Goal: Information Seeking & Learning: Check status

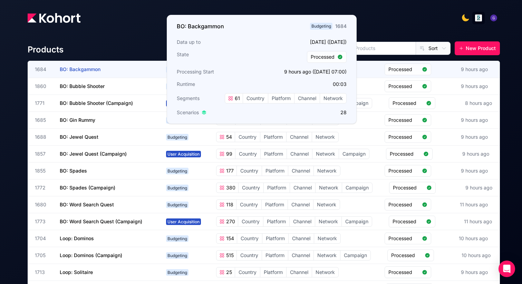
click at [71, 69] on span "BO: Backgammon" at bounding box center [80, 69] width 41 height 6
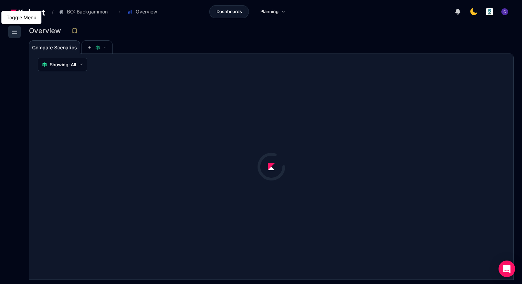
click at [12, 34] on icon at bounding box center [14, 32] width 8 height 8
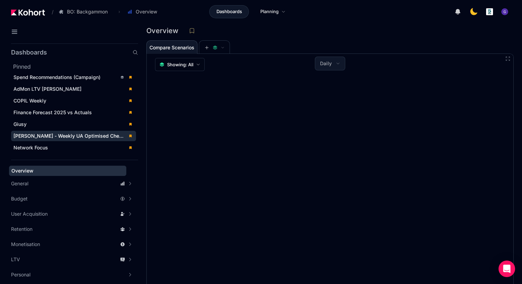
click at [35, 135] on span "[PERSON_NAME] - Weekly UA Optimised Checks vs Budget" at bounding box center [82, 136] width 139 height 6
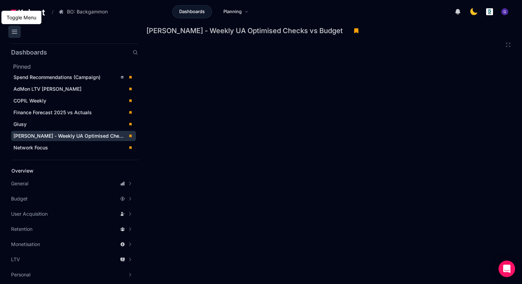
click at [12, 33] on icon at bounding box center [14, 32] width 8 height 8
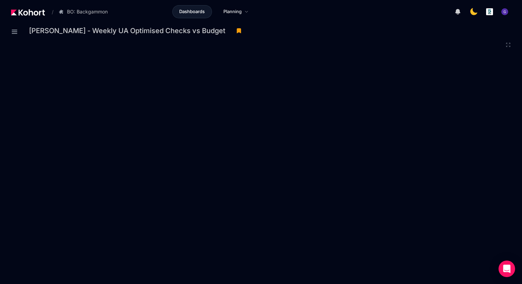
click at [312, 13] on div "Dashboards Planning" at bounding box center [214, 11] width 198 height 13
click at [378, 40] on div "[PERSON_NAME] - Weekly UA Optimised Checks vs Budget" at bounding box center [271, 33] width 485 height 15
